Goal: Check status: Check status

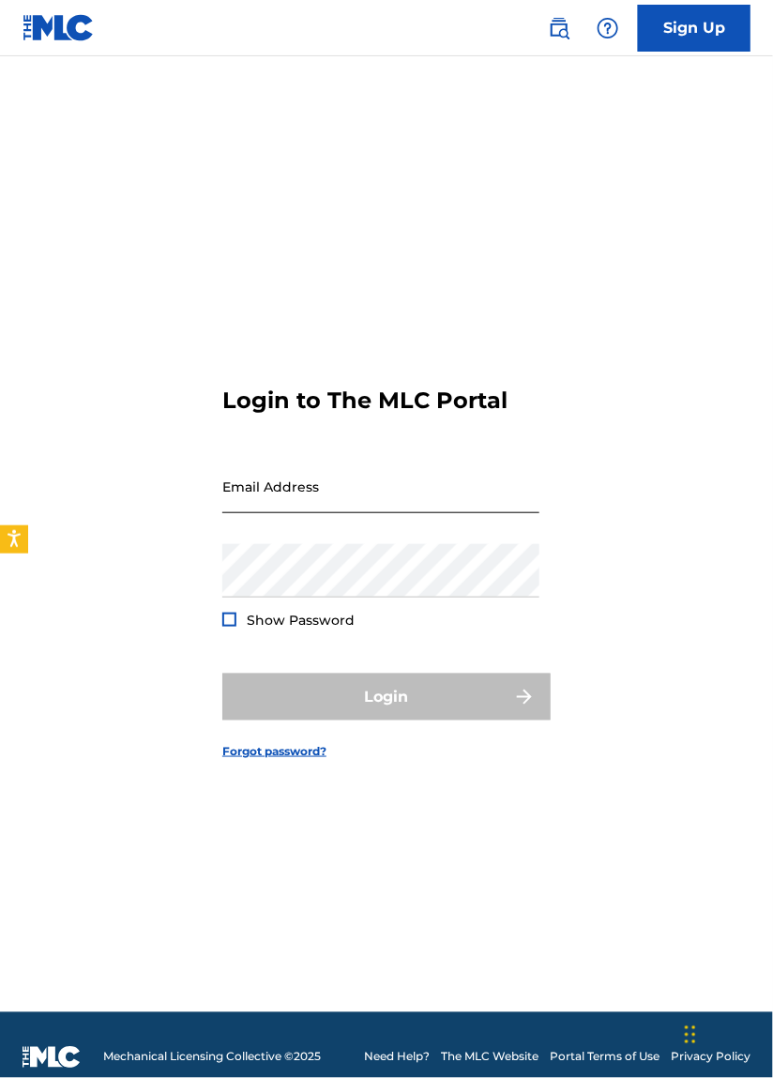
click at [421, 513] on input "Email Address" at bounding box center [380, 486] width 317 height 53
click at [429, 513] on input "Email Address" at bounding box center [380, 486] width 317 height 53
type input "[EMAIL_ADDRESS][DOMAIN_NAME]"
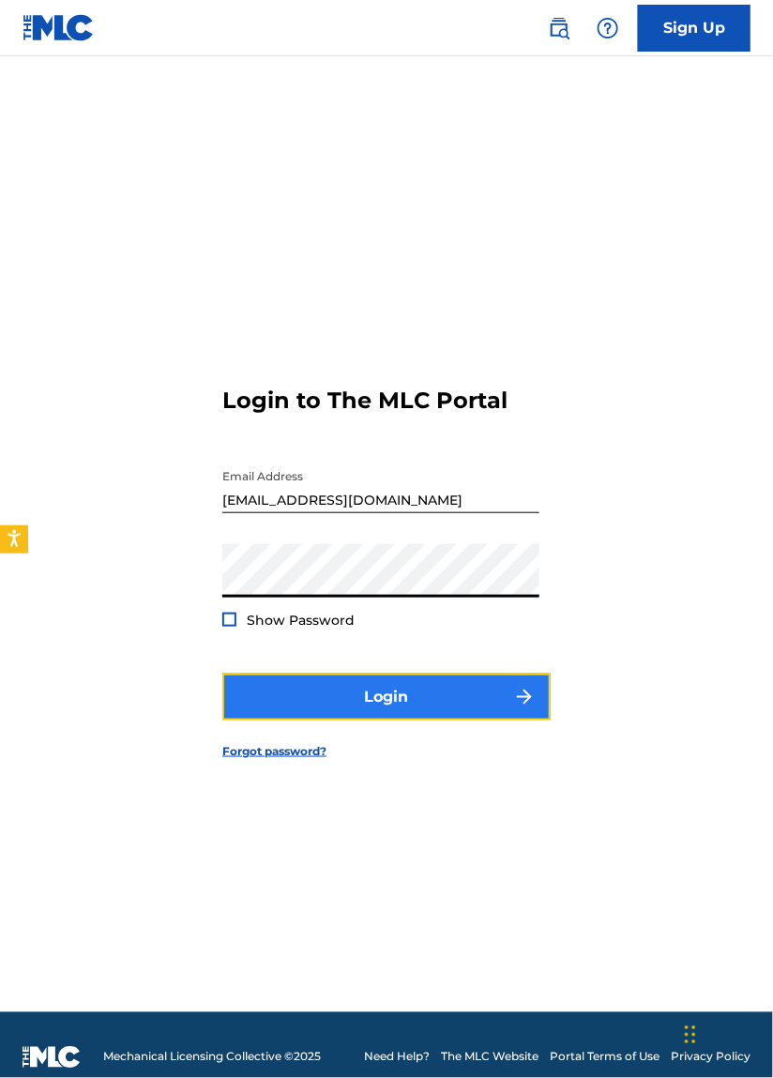
click at [488, 721] on button "Login" at bounding box center [386, 697] width 328 height 47
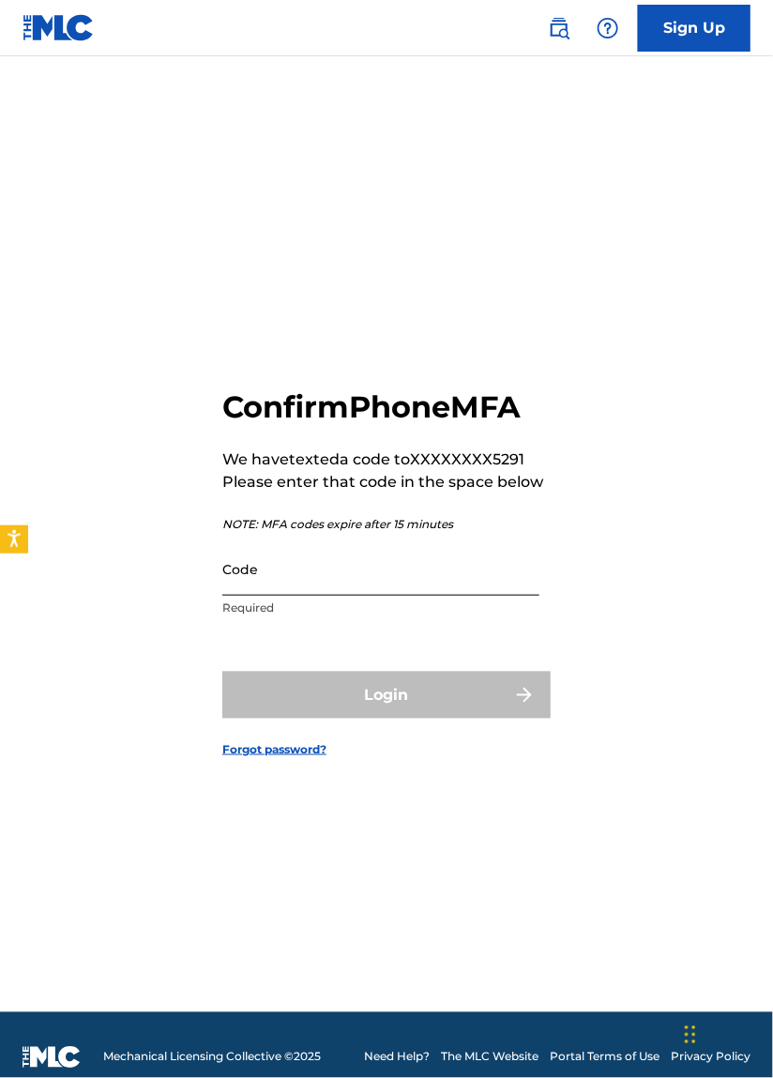
click at [412, 596] on input "Code" at bounding box center [380, 568] width 317 height 53
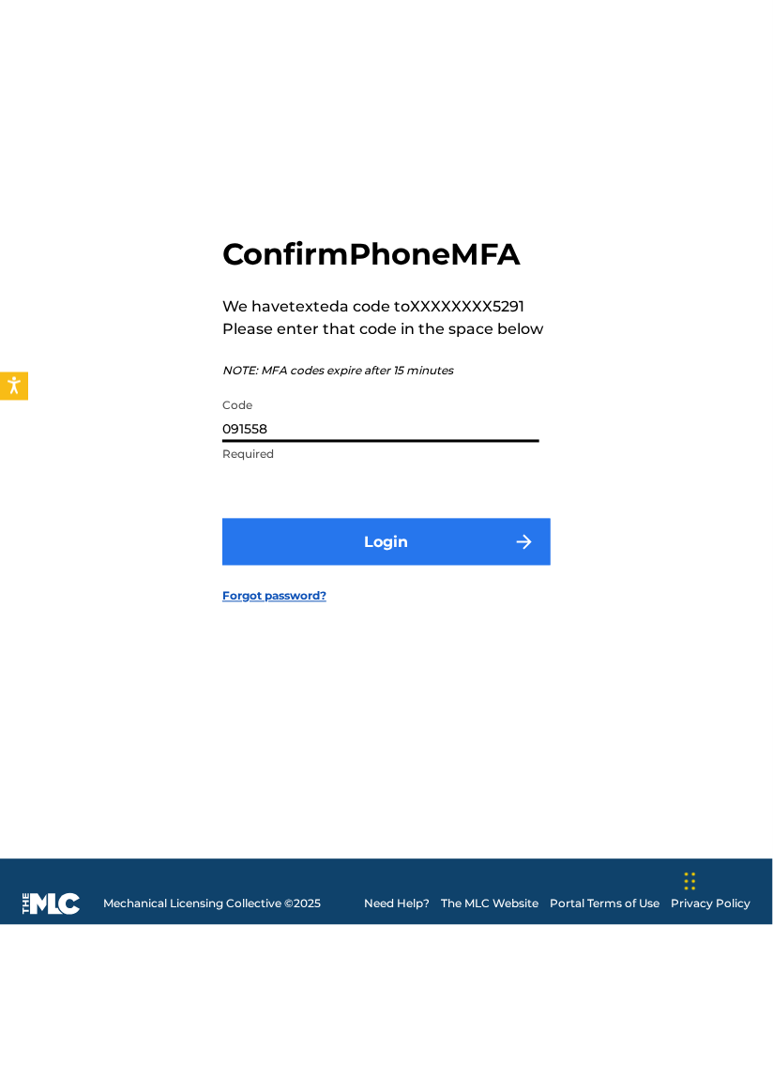
type input "091558"
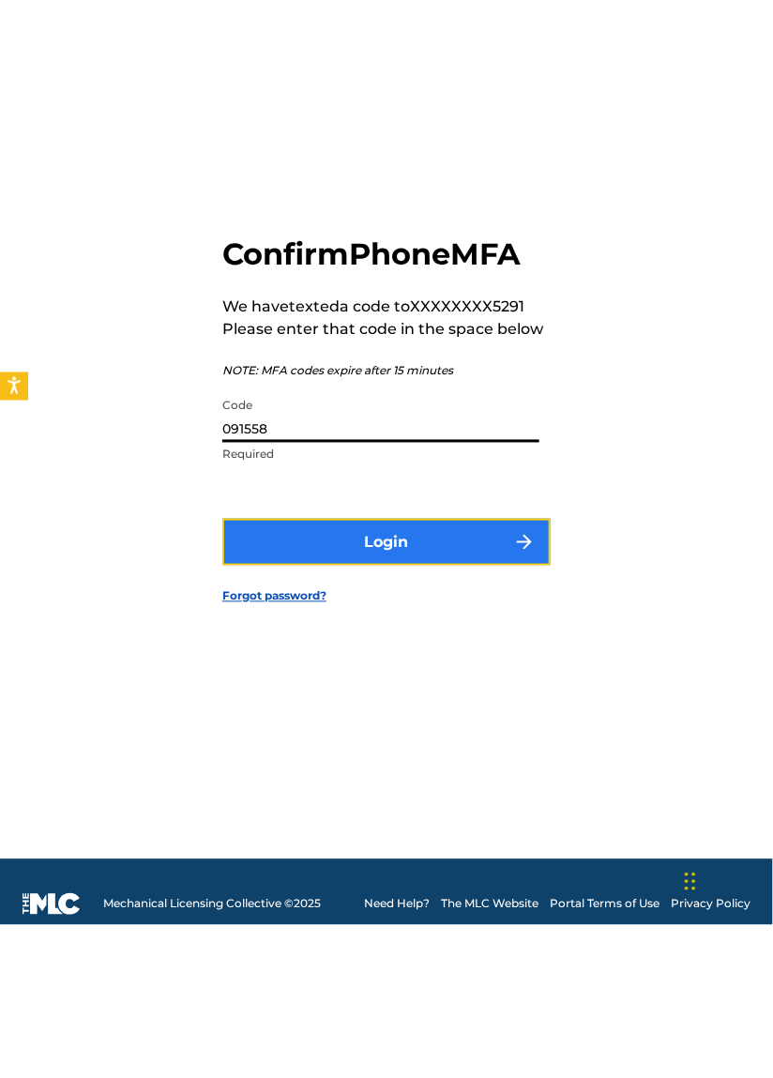
click at [494, 719] on button "Login" at bounding box center [386, 695] width 328 height 47
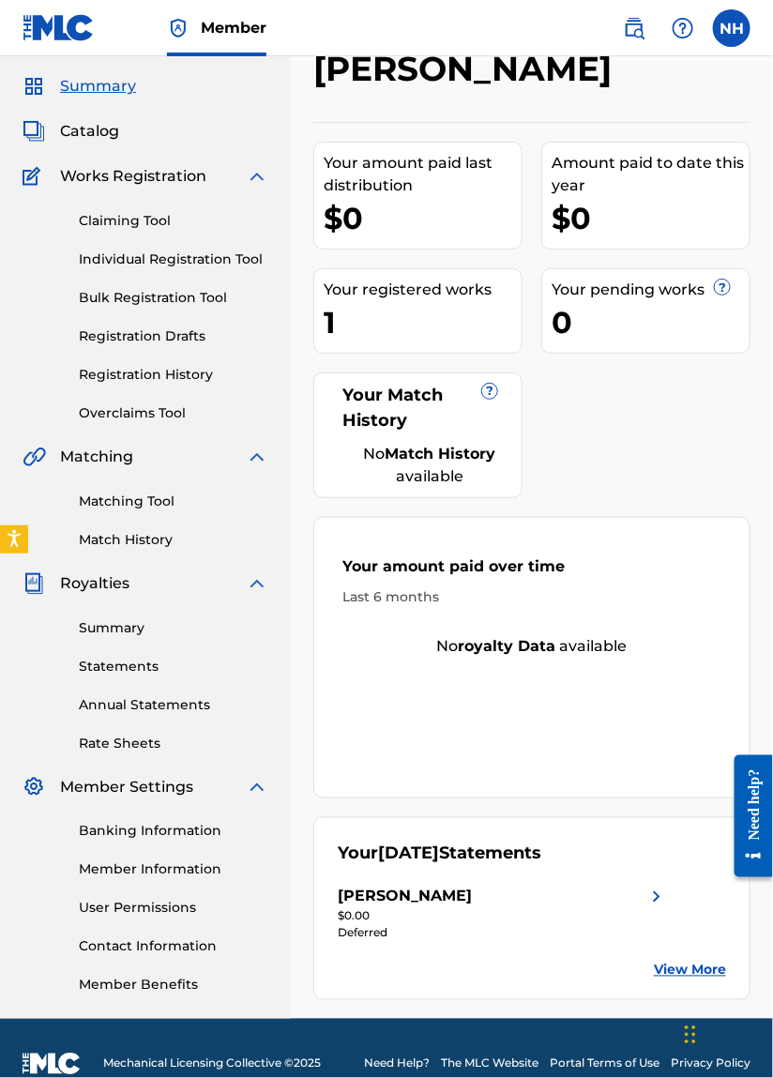
scroll to position [90, 0]
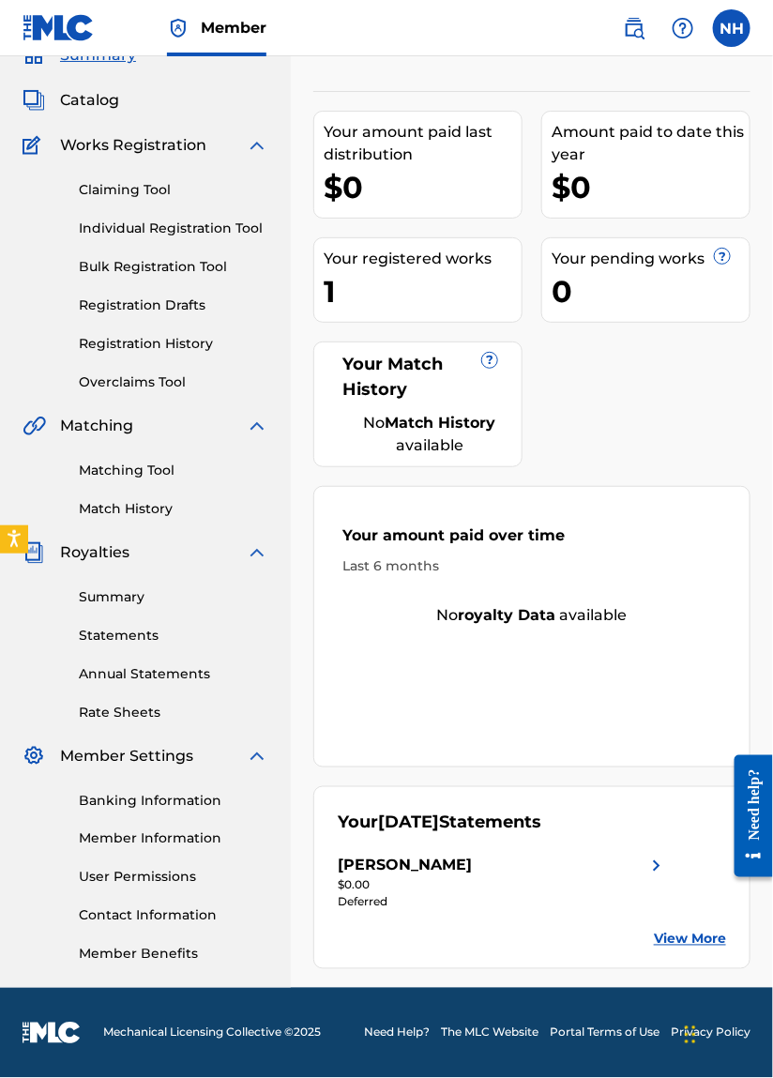
click at [686, 936] on link "View More" at bounding box center [690, 940] width 72 height 20
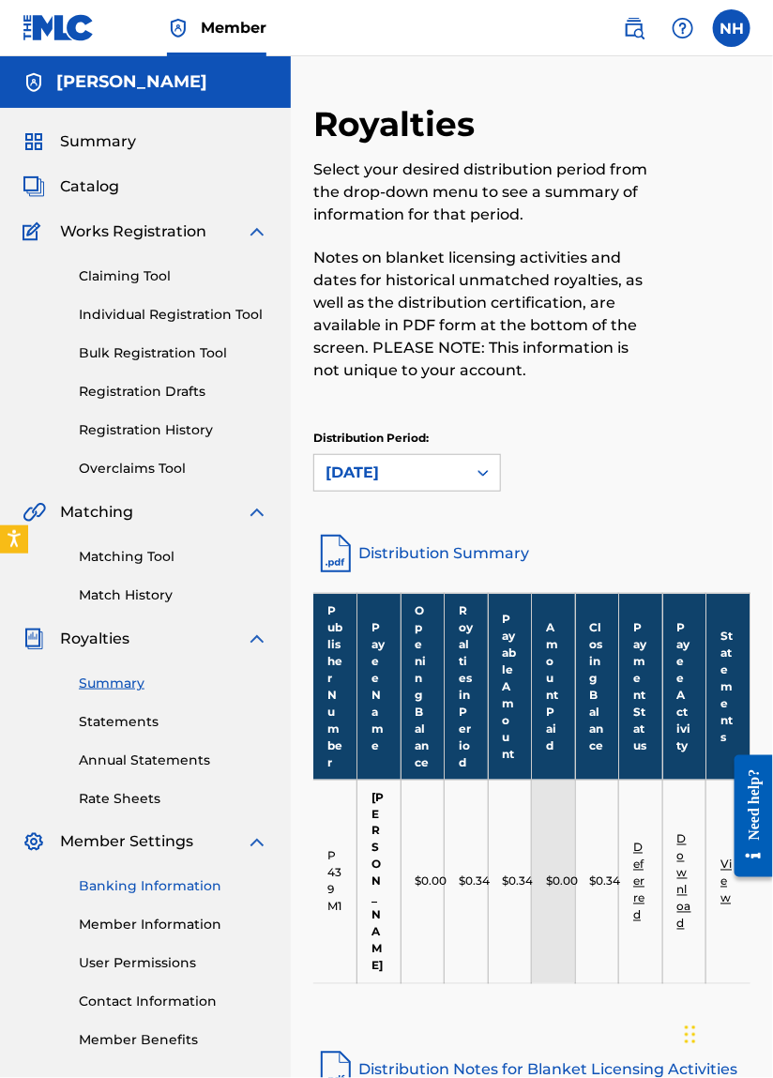
click at [184, 891] on link "Banking Information" at bounding box center [174, 887] width 190 height 20
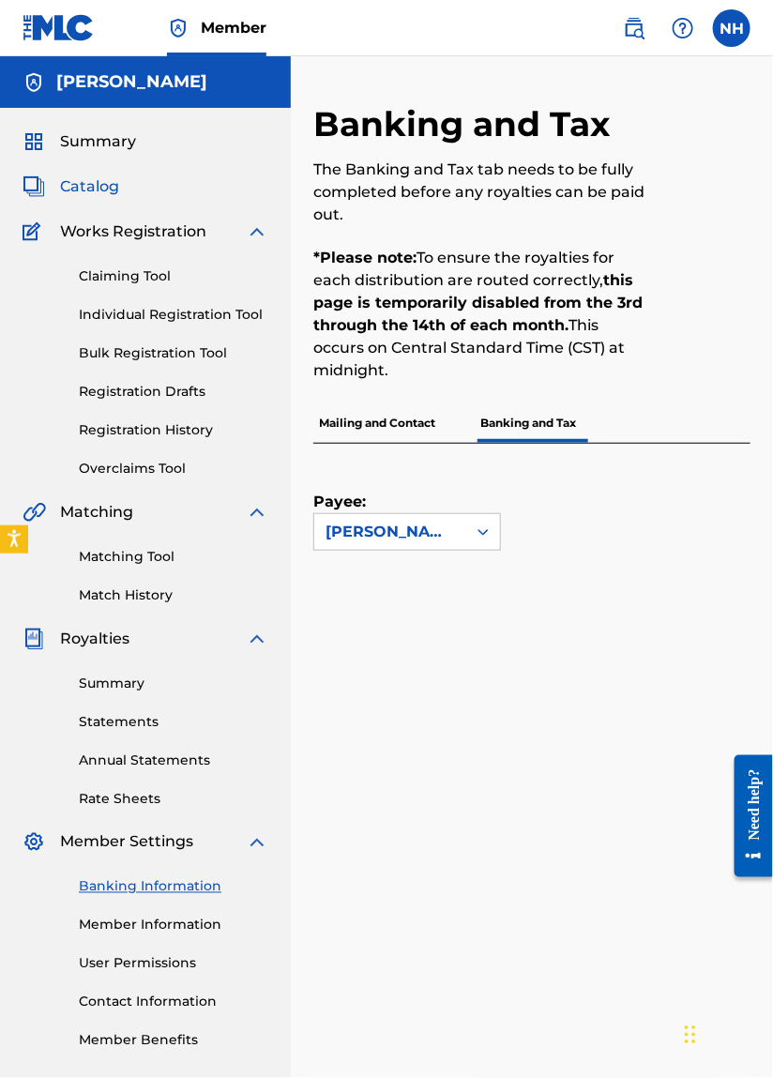
click at [50, 185] on link "Catalog" at bounding box center [71, 186] width 97 height 23
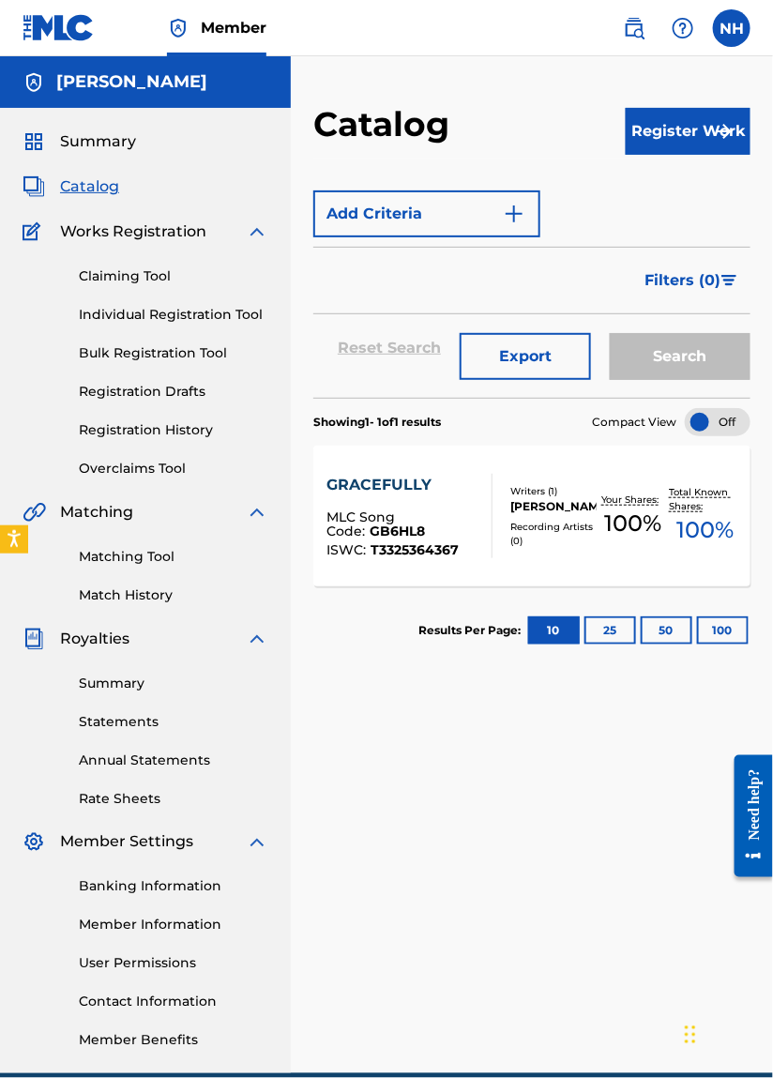
click at [555, 536] on div "Recording Artists ( 0 )" at bounding box center [553, 534] width 86 height 28
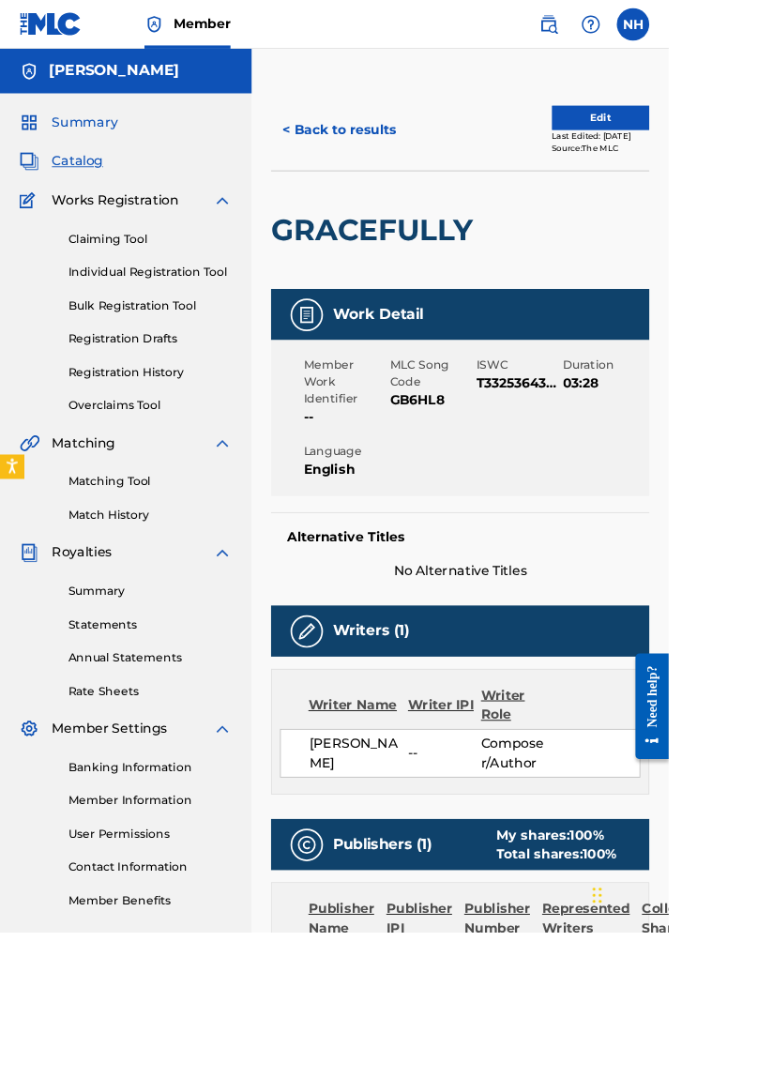
click at [66, 131] on span "Summary" at bounding box center [98, 141] width 76 height 23
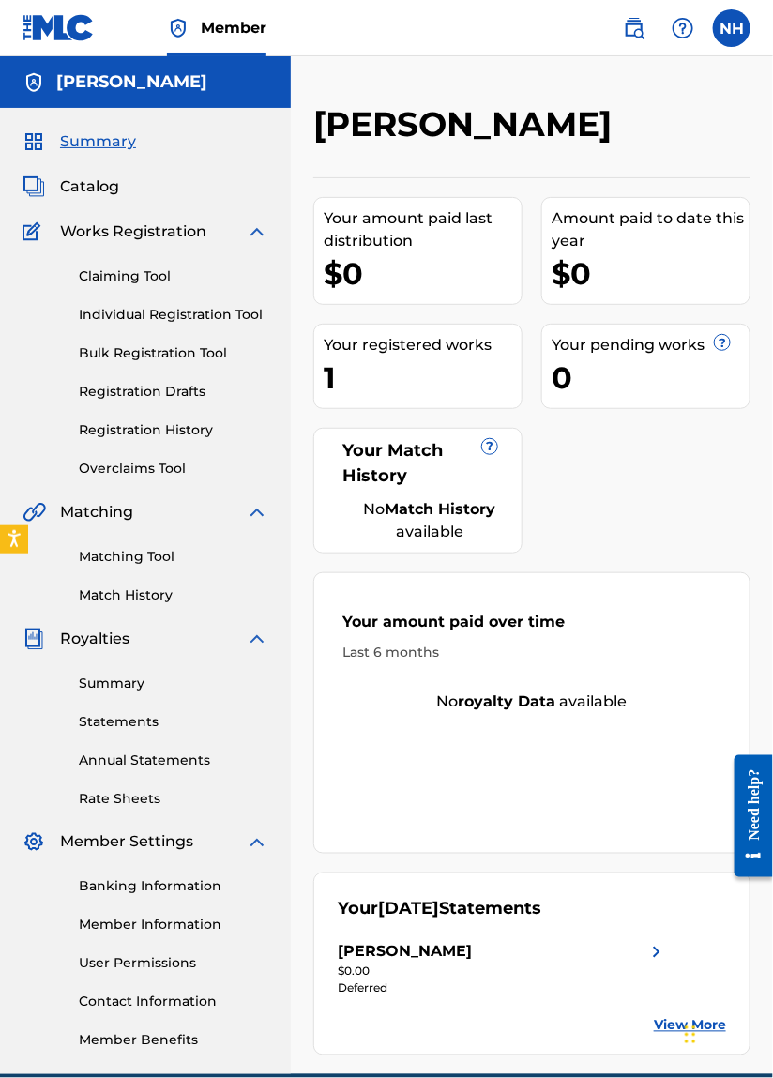
click at [368, 357] on div "1" at bounding box center [423, 378] width 198 height 42
click at [359, 483] on div "Your Match History ?" at bounding box center [418, 463] width 160 height 51
click at [490, 448] on span "?" at bounding box center [489, 446] width 15 height 15
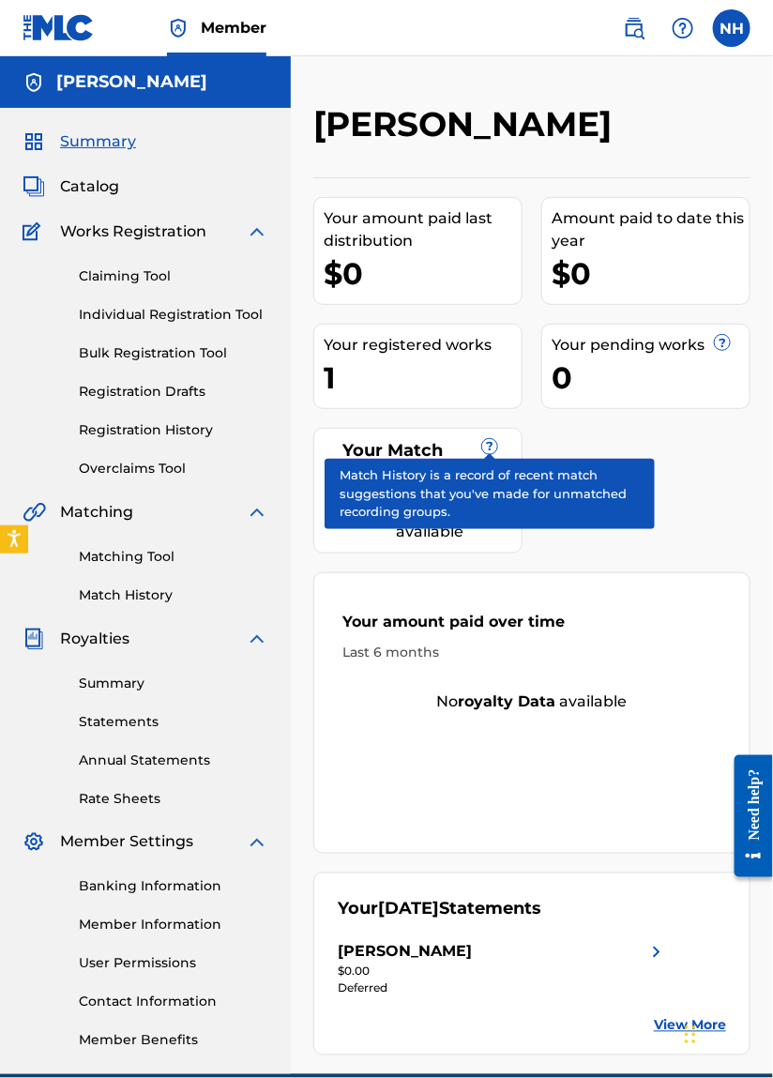
click at [703, 512] on div "Your amount paid last distribution $0 Amount paid to date this year $0 Your reg…" at bounding box center [531, 616] width 437 height 878
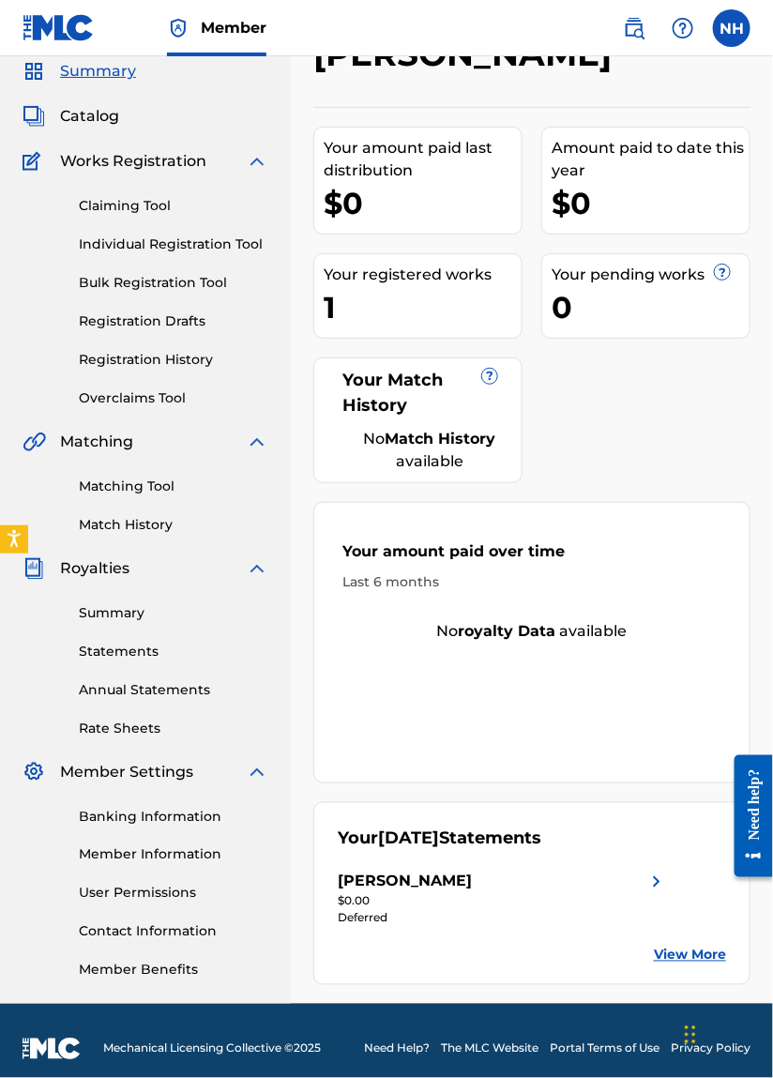
scroll to position [90, 0]
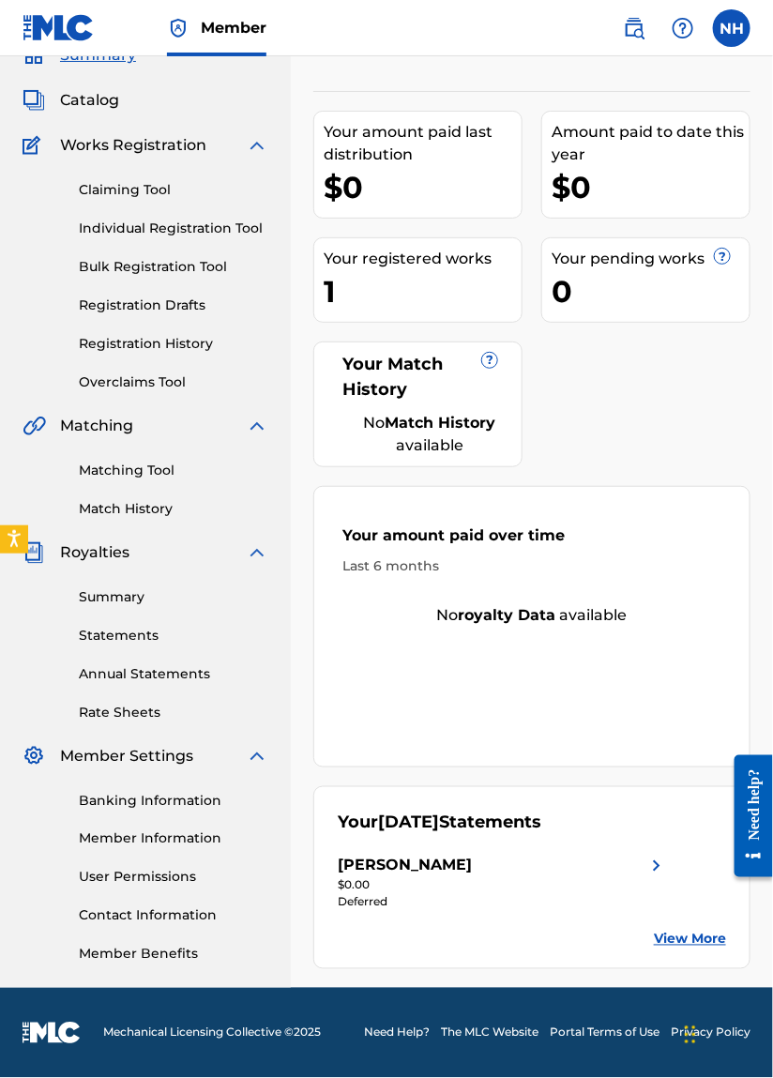
click at [653, 859] on img at bounding box center [657, 866] width 23 height 23
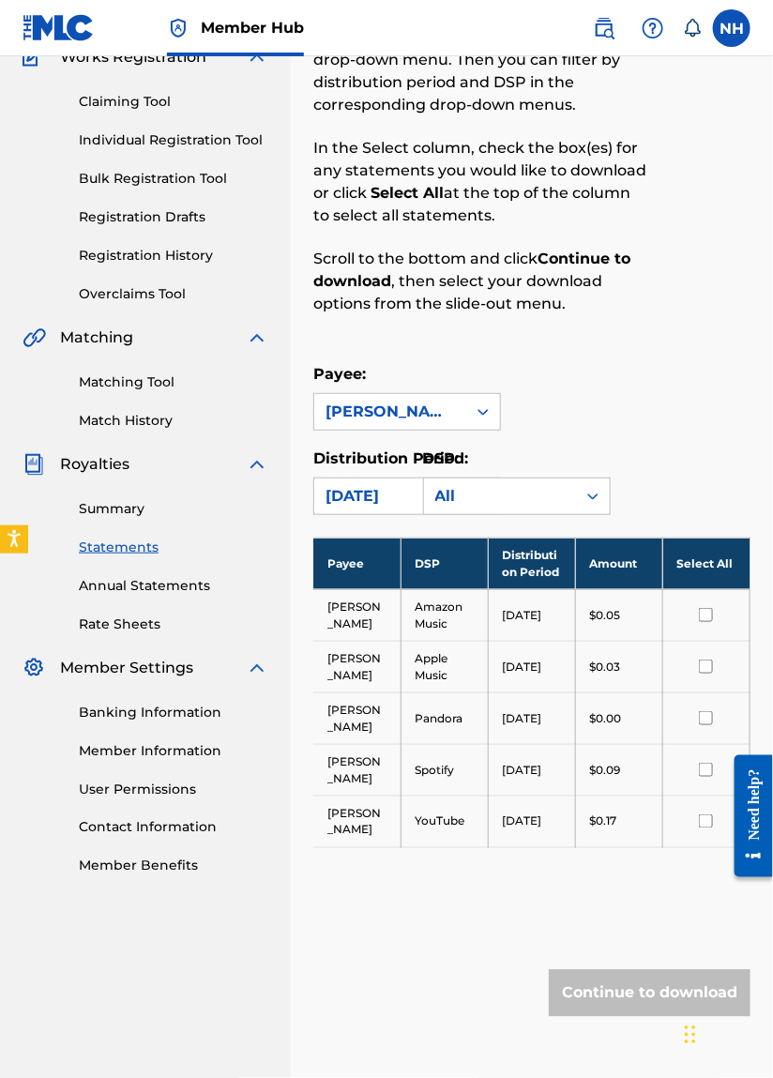
scroll to position [187, 0]
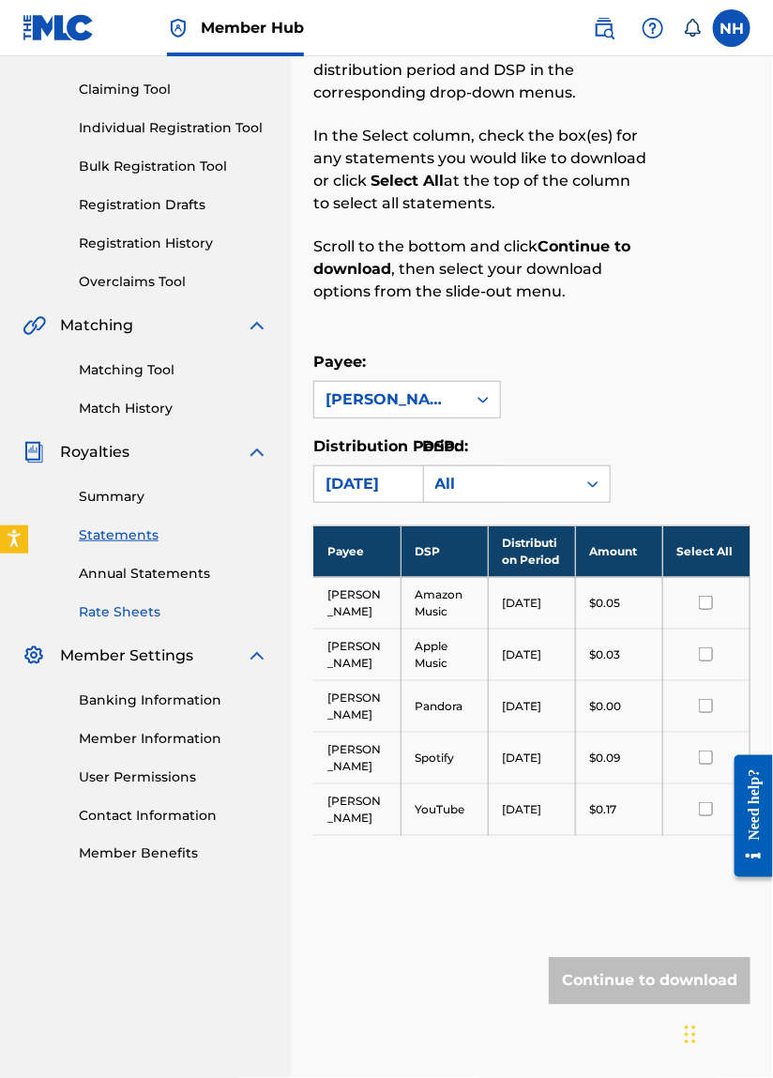
click at [113, 608] on link "Rate Sheets" at bounding box center [174, 612] width 190 height 20
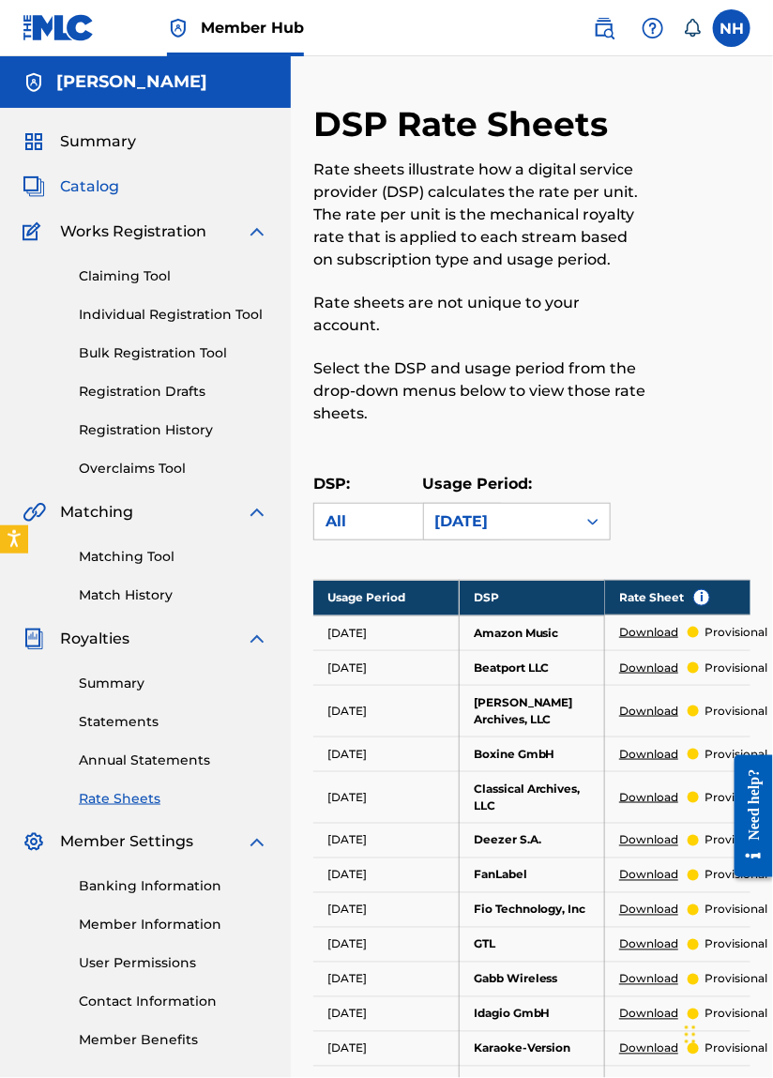
click at [54, 193] on link "Catalog" at bounding box center [71, 186] width 97 height 23
